Goal: Information Seeking & Learning: Learn about a topic

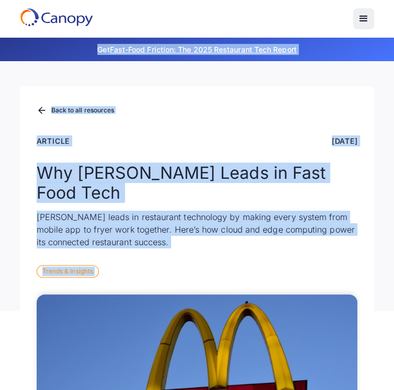
click at [71, 203] on h1 "Why [PERSON_NAME] Leads in Fast Food Tech" at bounding box center [197, 183] width 321 height 40
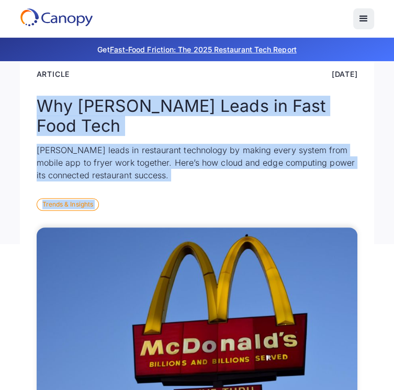
scroll to position [70, 0]
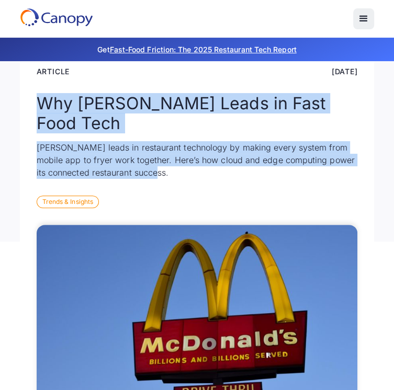
drag, startPoint x: 42, startPoint y: 188, endPoint x: 309, endPoint y: 203, distance: 267.6
click at [309, 203] on div "Back to all resources Article [DATE] Why [PERSON_NAME] Leads in Fast Food Tech …" at bounding box center [197, 129] width 354 height 225
copy div "Why [PERSON_NAME] Leads in Fast Food Tech [PERSON_NAME] leads in restaurant tec…"
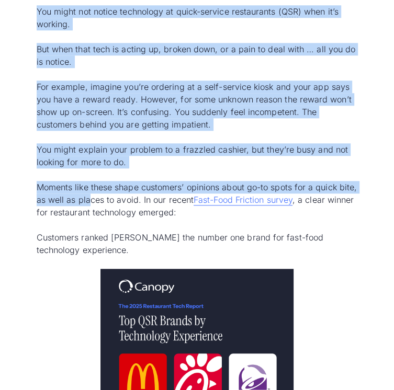
scroll to position [557, 0]
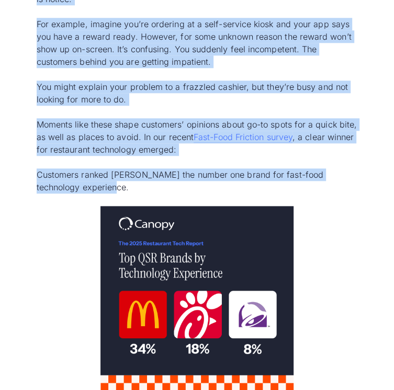
drag, startPoint x: 30, startPoint y: 165, endPoint x: 176, endPoint y: 231, distance: 160.5
copy div "You might not notice technology at quick-service restaurants ( QSR ) when it’s …"
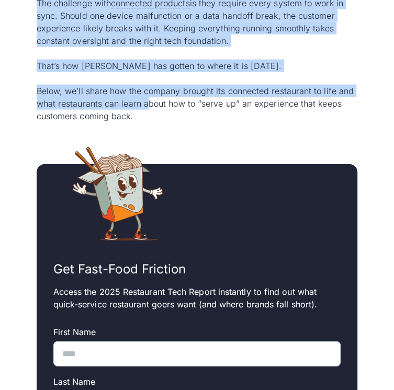
scroll to position [1080, 0]
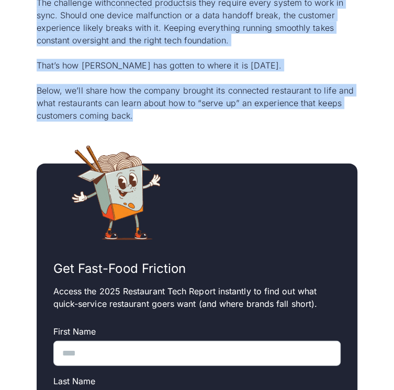
drag, startPoint x: 33, startPoint y: 153, endPoint x: 282, endPoint y: 202, distance: 254.0
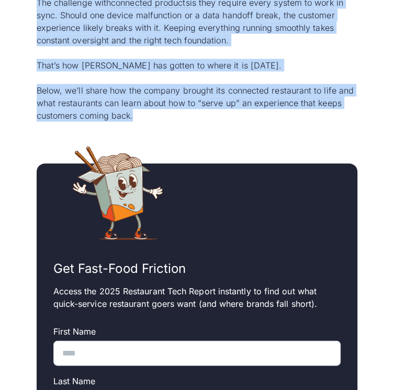
copy div "[PERSON_NAME] earned the top spot by getting its technology ecosystem to work a…"
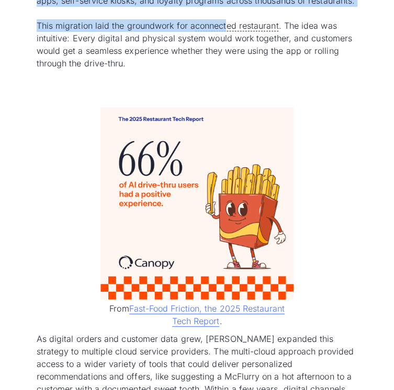
scroll to position [1864, 0]
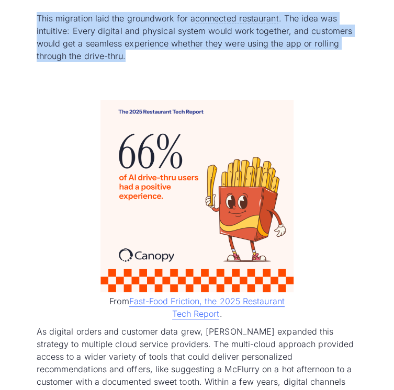
drag, startPoint x: 34, startPoint y: 36, endPoint x: 291, endPoint y: 213, distance: 311.9
copy div "Lor ips Dolor Sitam con Adipiscin Elitseddoe Temp Incididu Utla et 9715 (dolo m…"
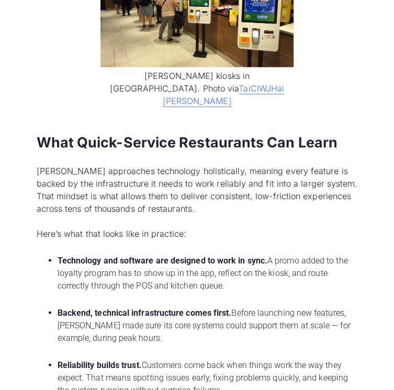
scroll to position [2857, 0]
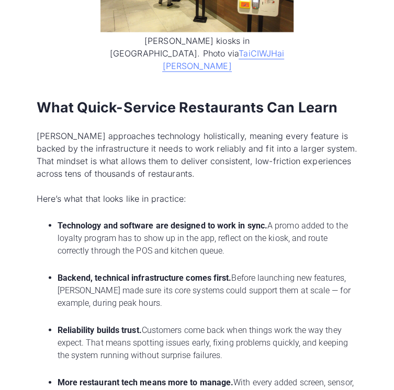
drag, startPoint x: 39, startPoint y: 105, endPoint x: 337, endPoint y: 166, distance: 304.7
copy div "Lo ipsumdo sitame con adipisci elit sedd, EiUsmodt’i utlabore etdo magnaali en …"
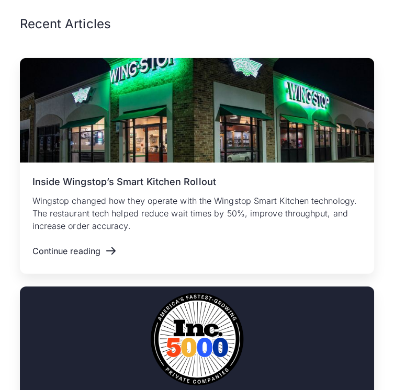
scroll to position [3450, 0]
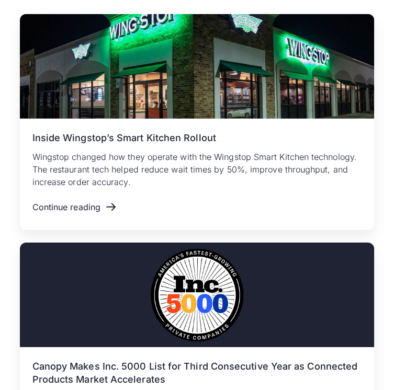
drag, startPoint x: 28, startPoint y: 91, endPoint x: 274, endPoint y: 203, distance: 270.2
copy div "Lore Ipsum-Dolorsi Ametconsect Adi Elits DoEiusmo’t incididunt utlaboreet dolor…"
